Goal: Contribute content: Add original content to the website for others to see

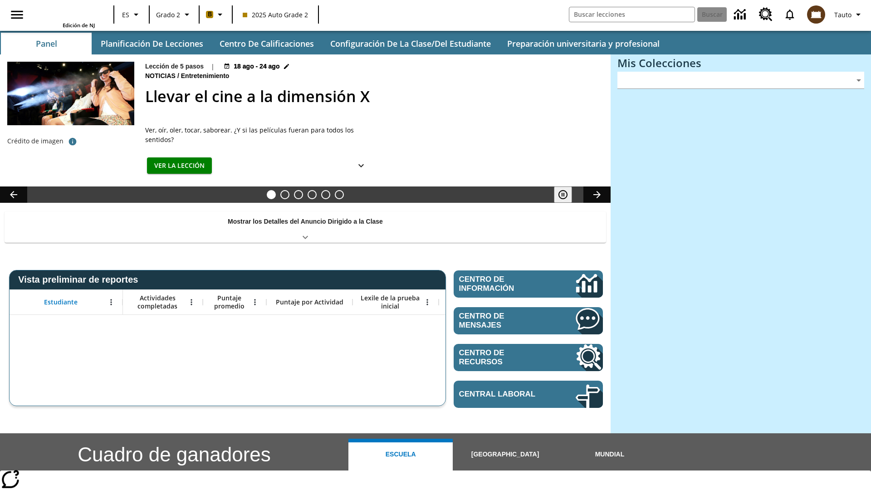
type input "-1"
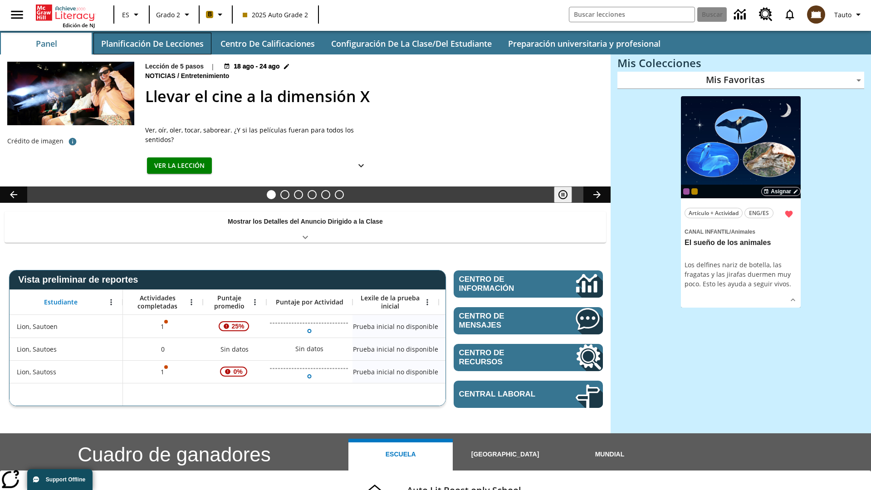
click at [152, 44] on button "Planificación de lecciones" at bounding box center [152, 44] width 118 height 22
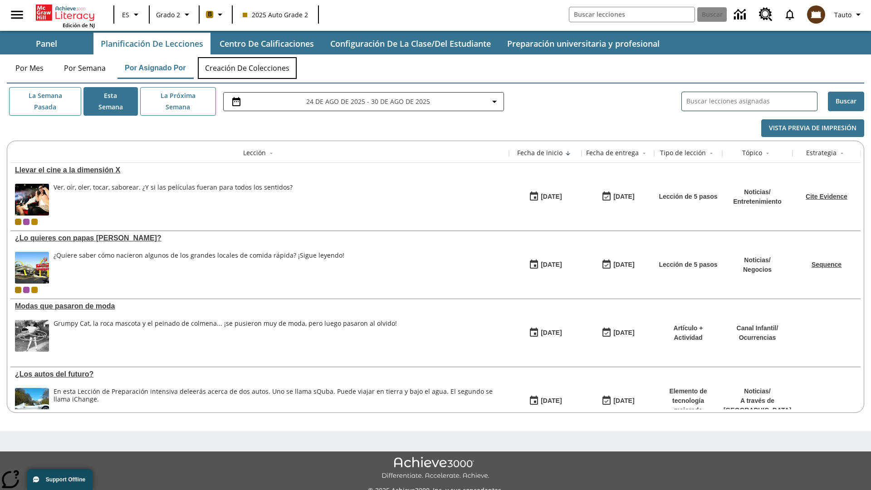
click at [248, 68] on button "Creación de colecciones" at bounding box center [247, 68] width 99 height 22
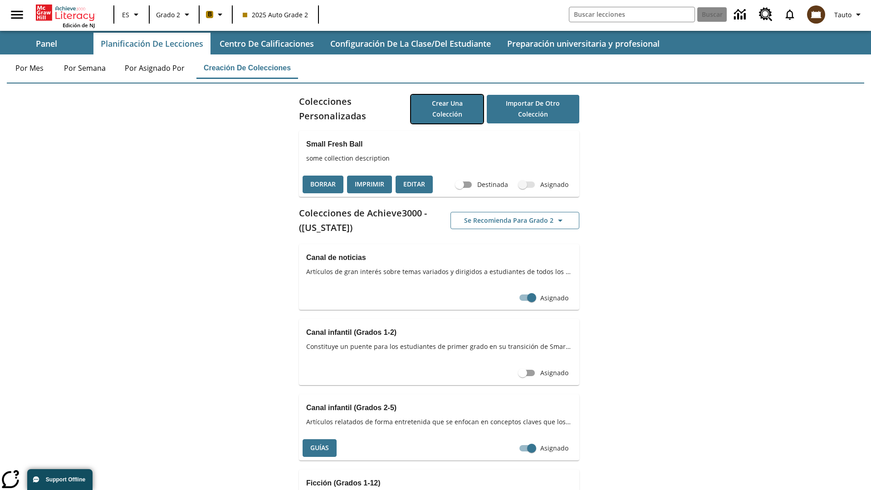
click at [447, 109] on button "Crear una colección" at bounding box center [447, 109] width 72 height 29
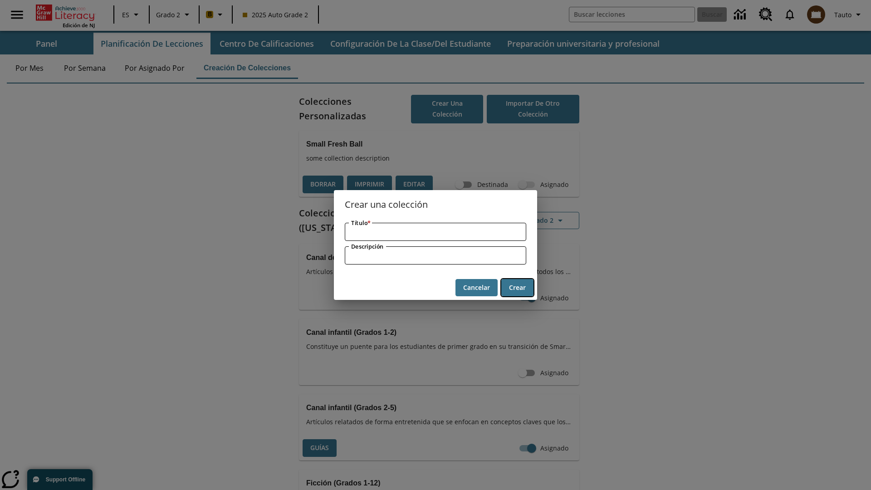
click at [517, 287] on button "Crear" at bounding box center [517, 288] width 32 height 18
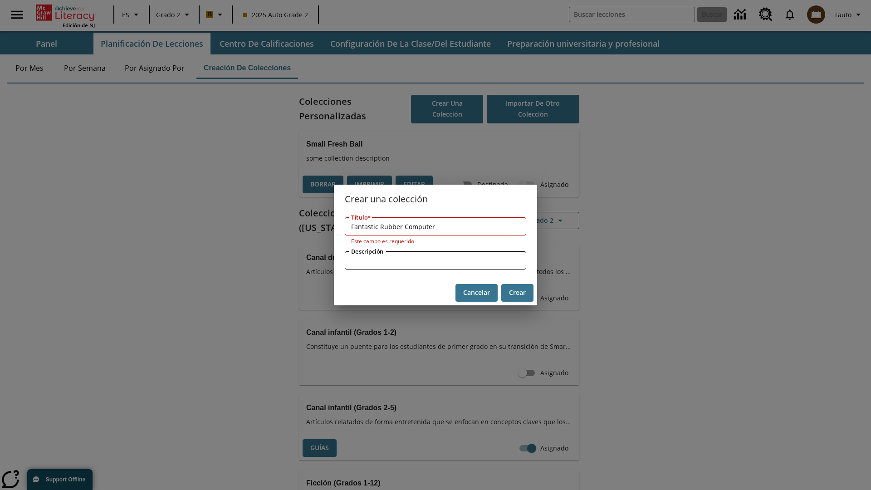
type input "Fantastic Rubber Computer"
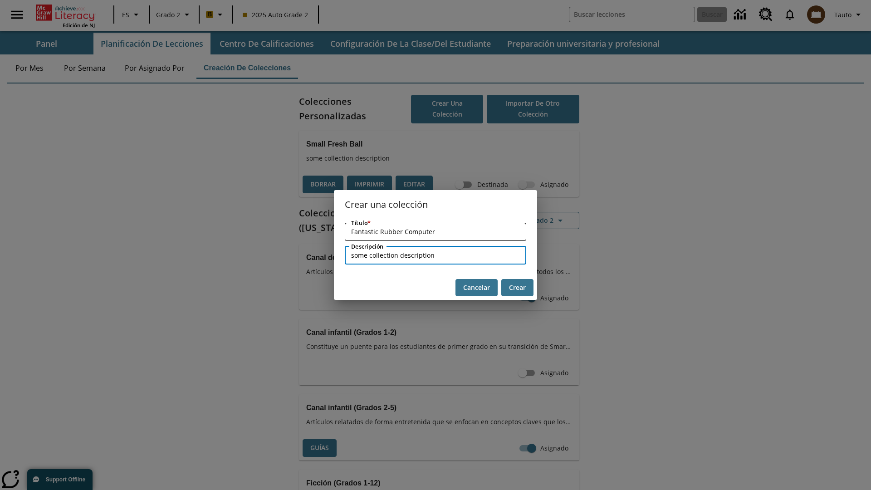
type input "some collection description"
click at [517, 287] on button "Crear" at bounding box center [517, 288] width 32 height 18
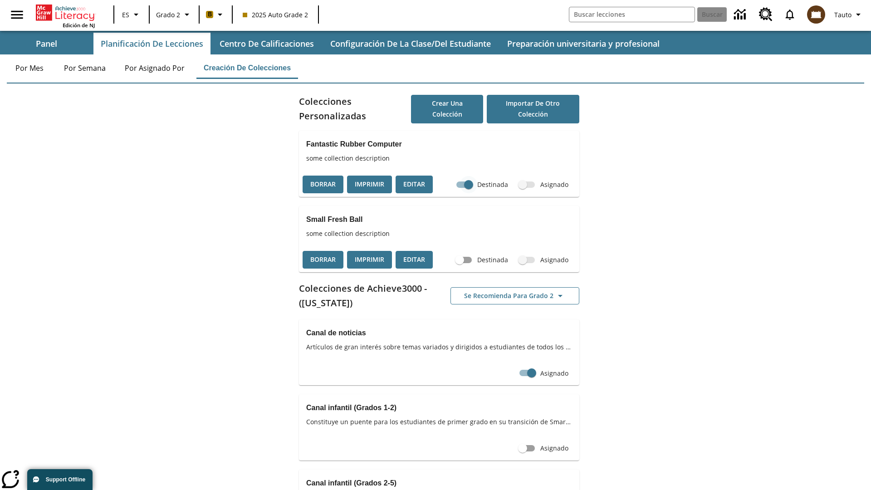
click at [468, 184] on input "Destinada" at bounding box center [469, 184] width 52 height 17
checkbox input "false"
click at [323, 184] on button "Borrar" at bounding box center [322, 184] width 41 height 18
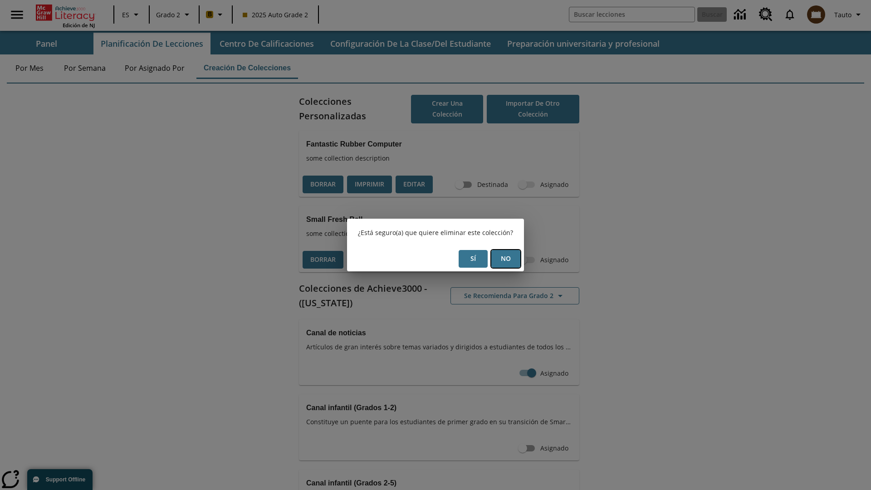
click at [506, 258] on button "No" at bounding box center [505, 259] width 29 height 18
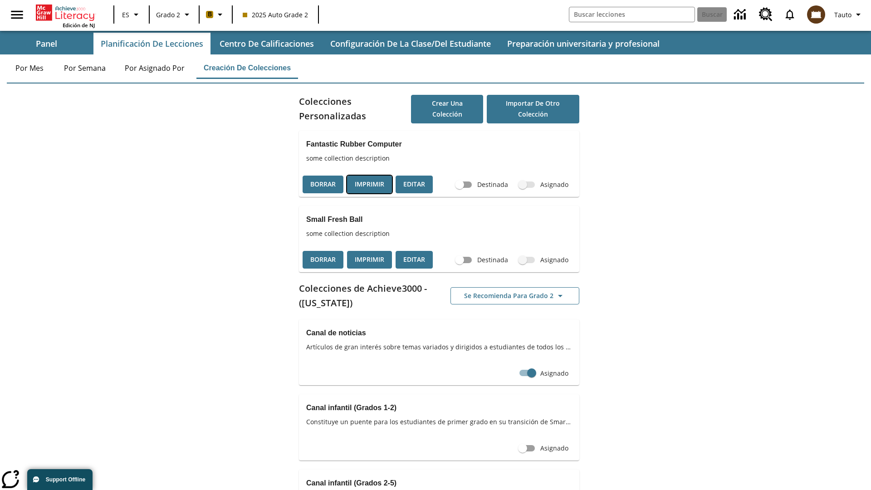
click at [369, 184] on button "Imprimir" at bounding box center [369, 184] width 45 height 18
